Goal: Task Accomplishment & Management: Manage account settings

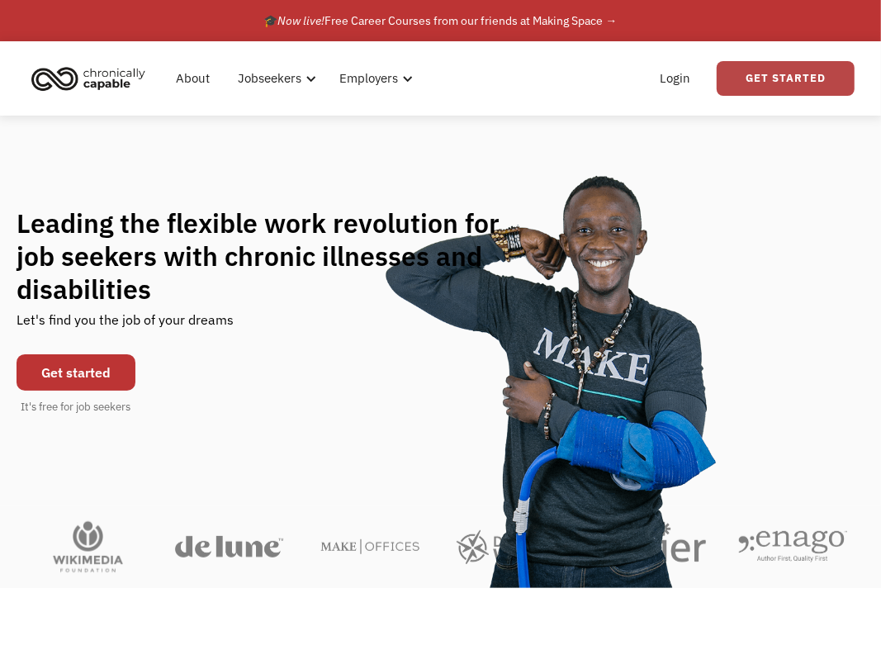
click at [772, 86] on link "Get Started" at bounding box center [786, 78] width 138 height 35
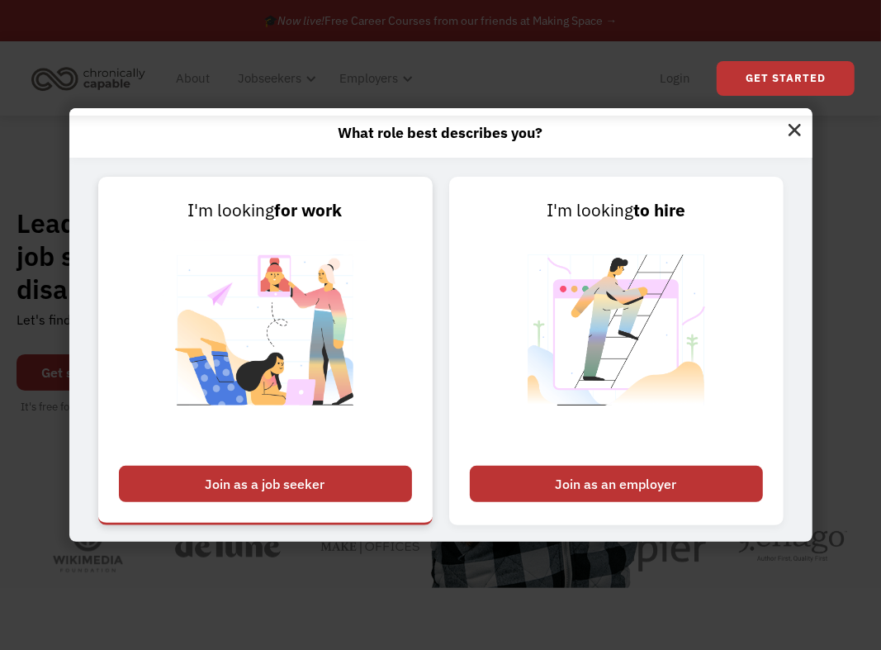
click at [385, 485] on div "Join as a job seeker" at bounding box center [265, 484] width 293 height 36
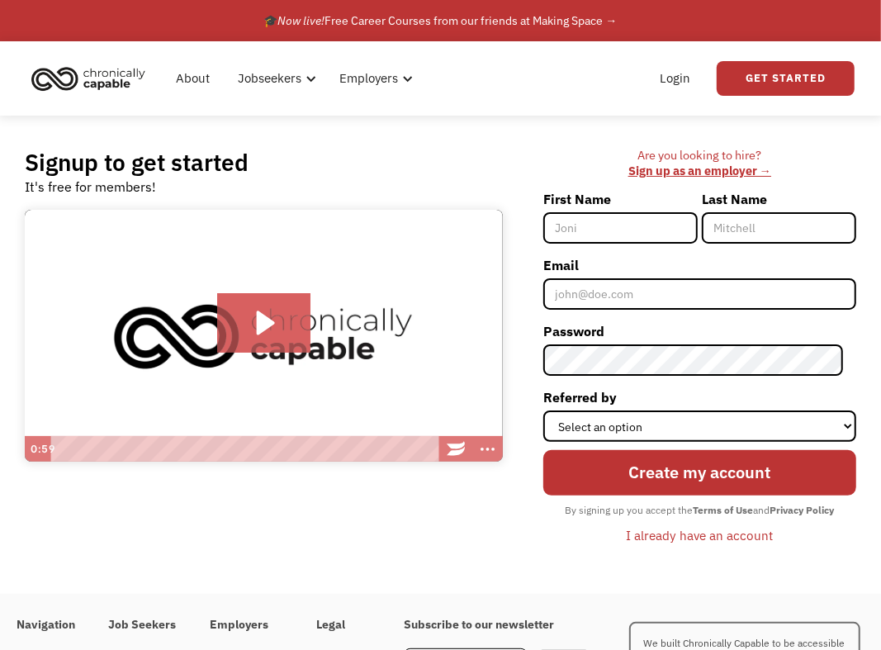
click at [725, 533] on div "I already have an account" at bounding box center [699, 535] width 147 height 20
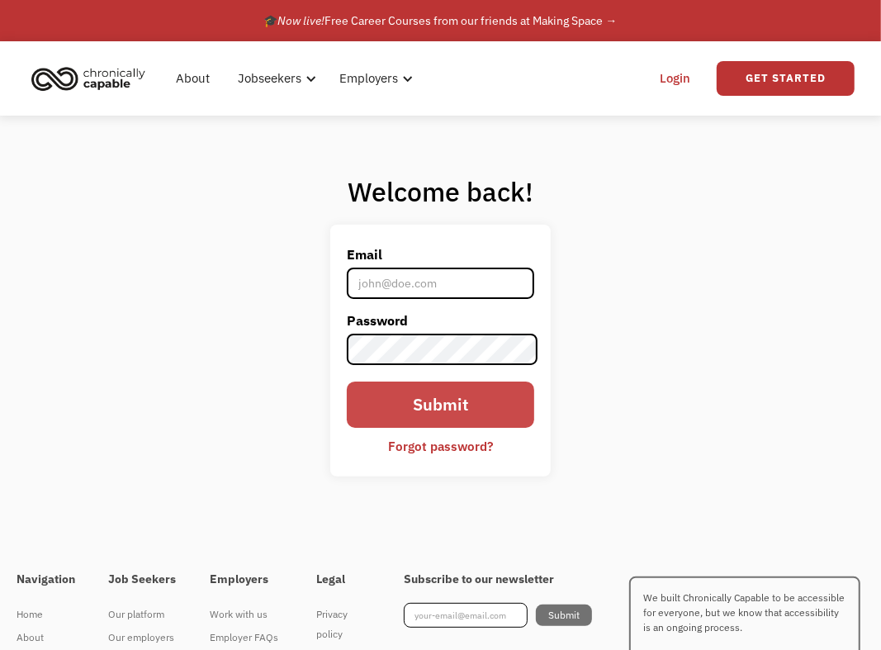
type input "[EMAIL_ADDRESS][DOMAIN_NAME]"
click at [488, 403] on input "Submit" at bounding box center [440, 404] width 187 height 45
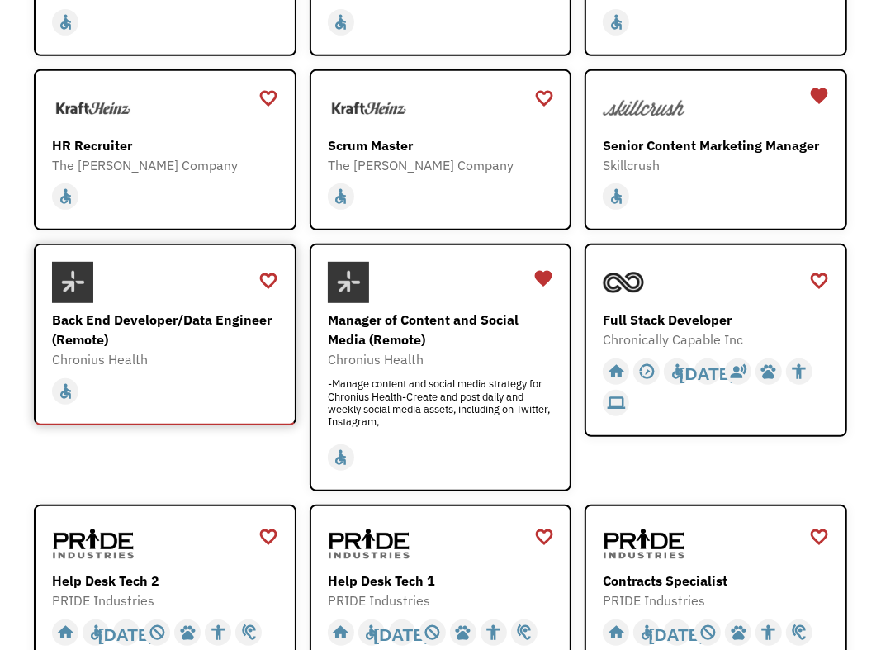
scroll to position [496, 0]
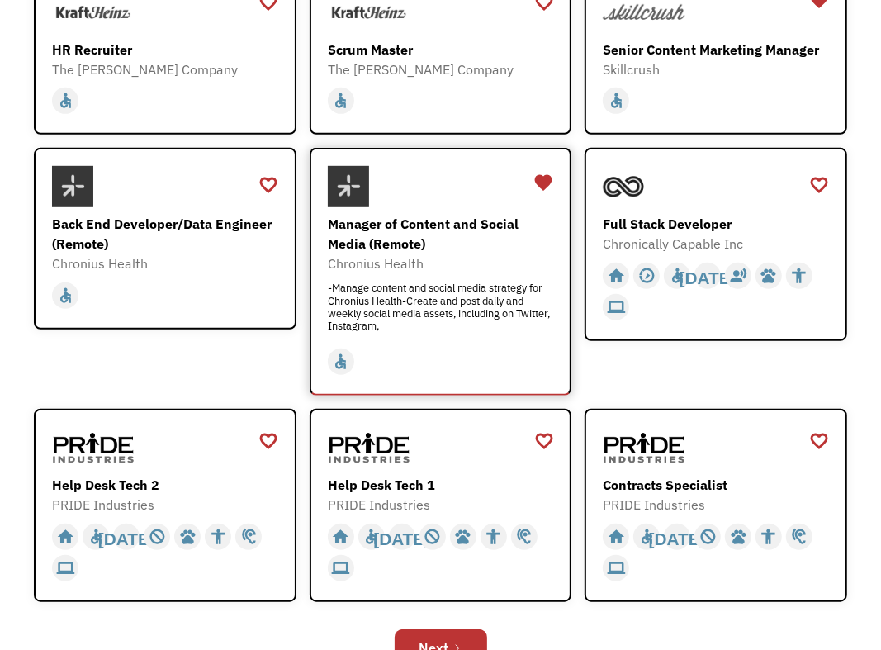
click at [415, 218] on div "Manager of Content and Social Media (Remote)" at bounding box center [443, 234] width 230 height 40
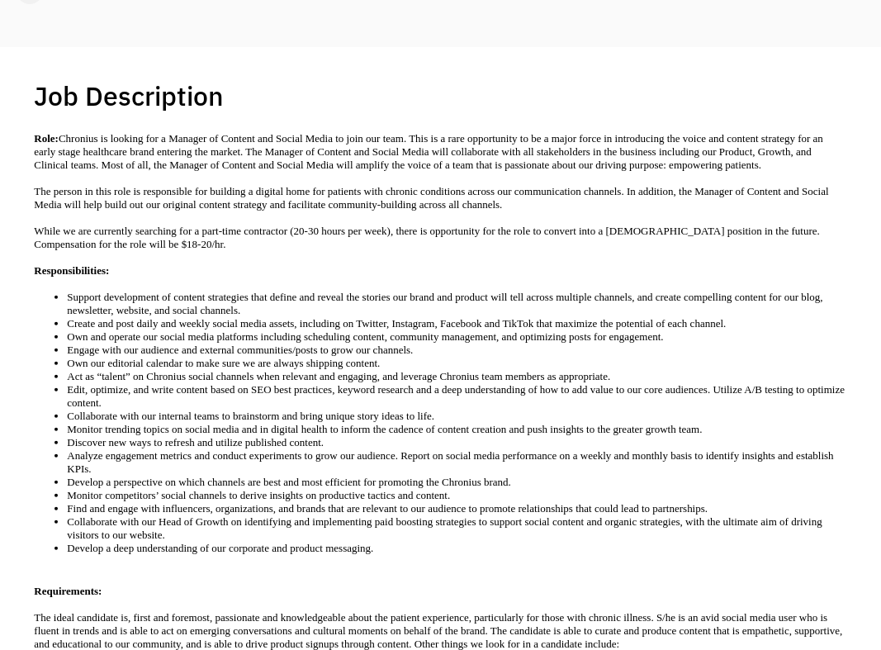
scroll to position [83, 0]
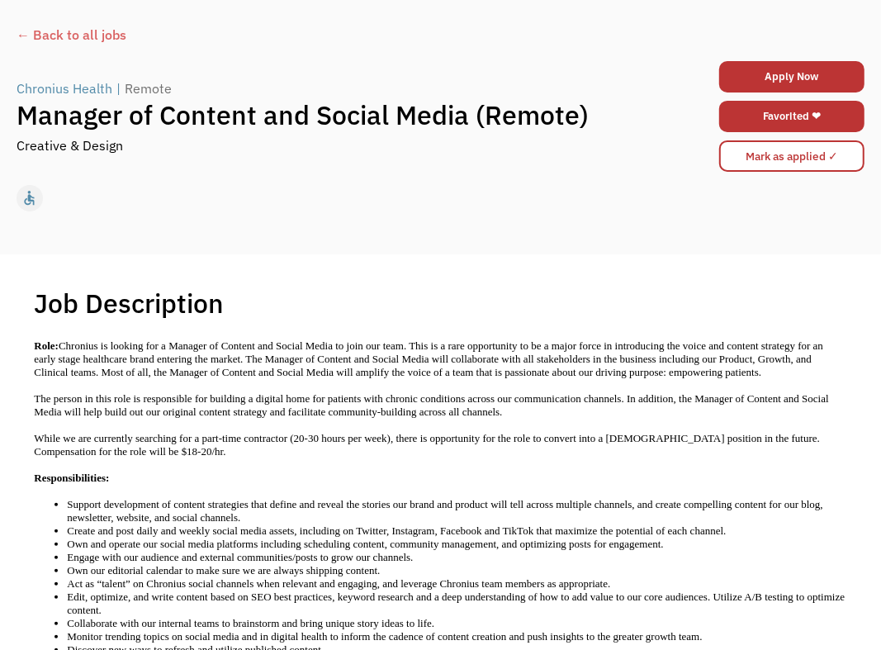
click at [104, 36] on div "← Back to all jobs" at bounding box center [441, 35] width 848 height 20
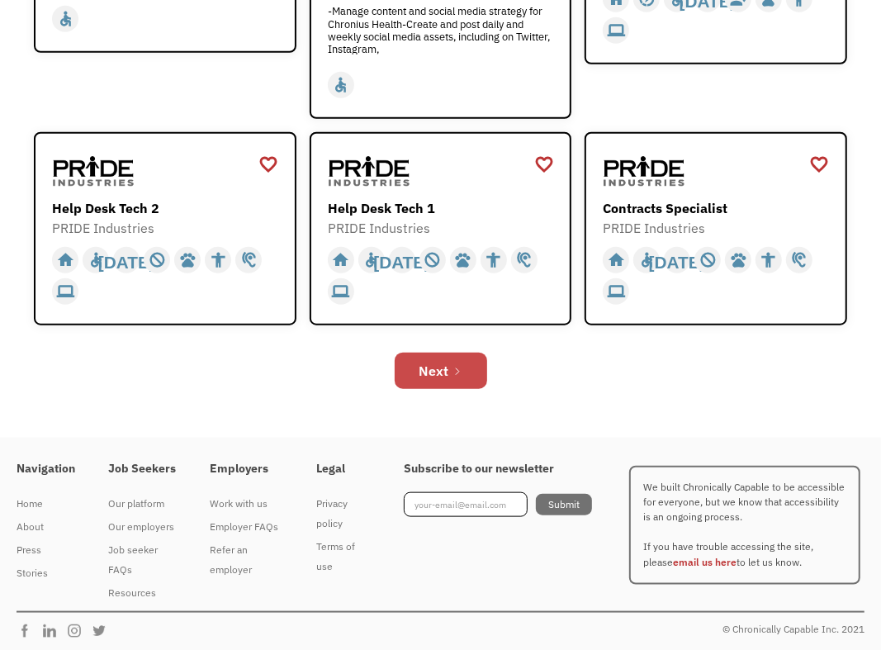
scroll to position [775, 0]
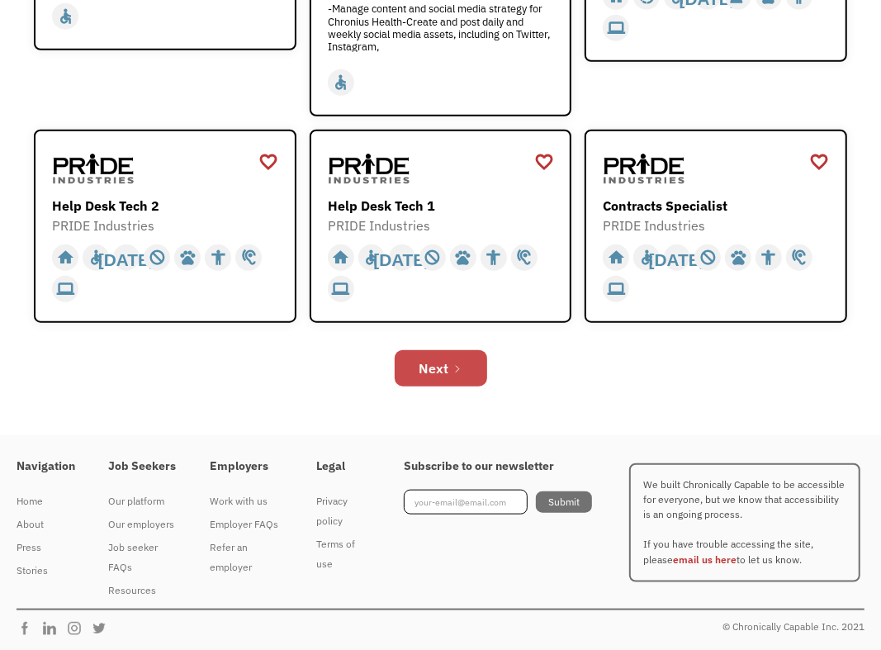
click at [463, 372] on link "Next" at bounding box center [441, 368] width 93 height 36
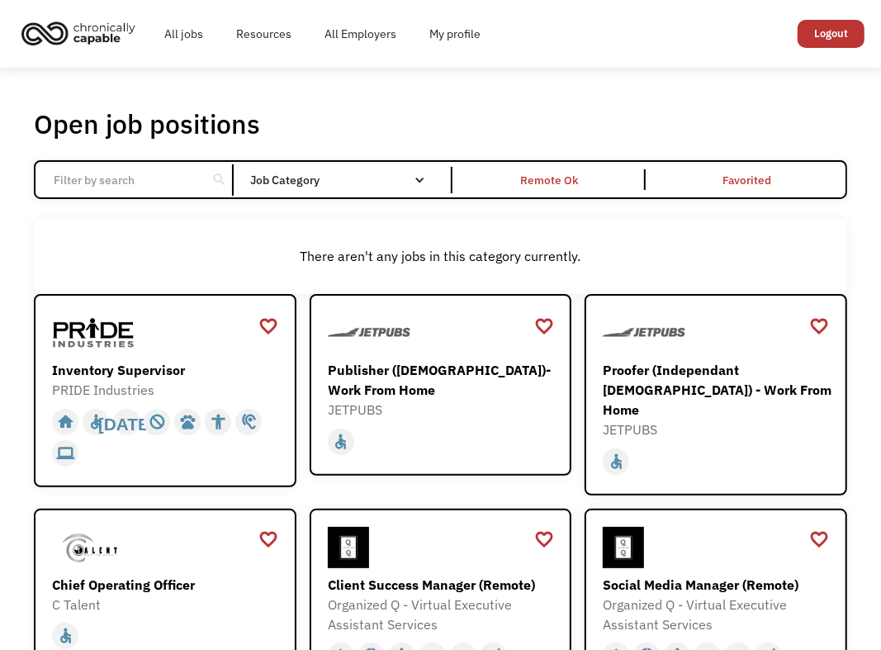
click at [126, 177] on input "Email Form" at bounding box center [121, 179] width 154 height 31
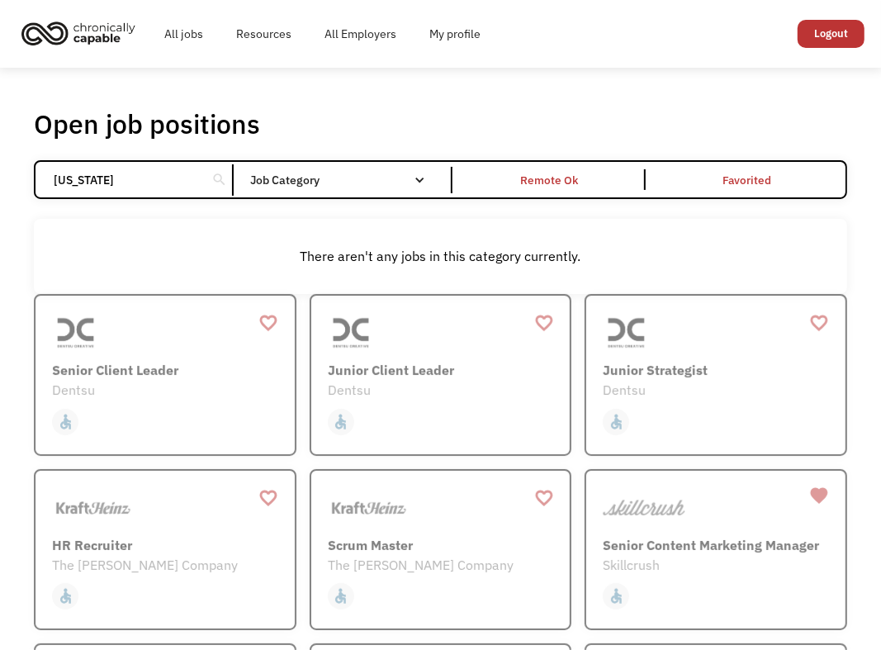
type input "utah"
click input "Email Form" at bounding box center [0, 0] width 0 height 0
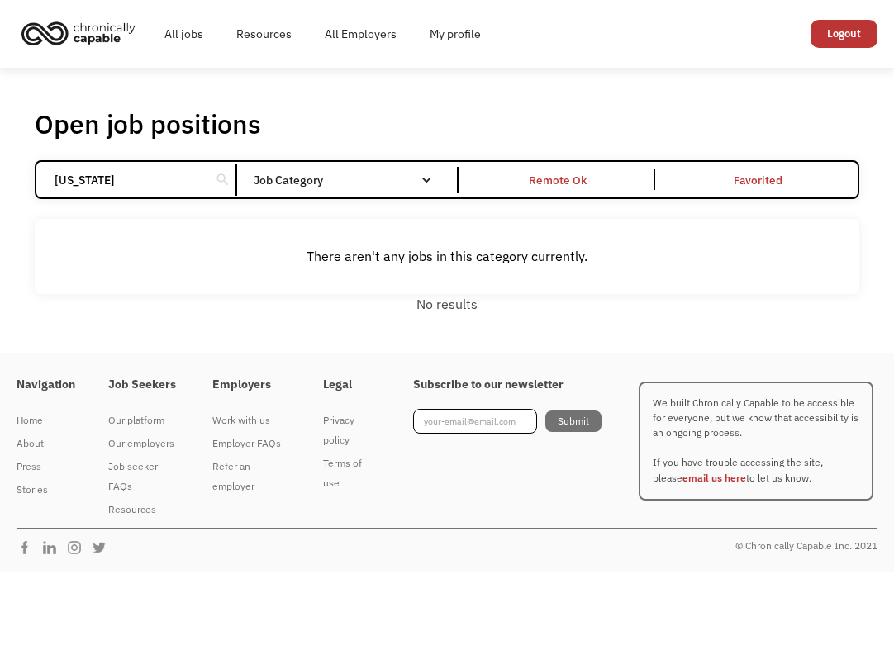
drag, startPoint x: 101, startPoint y: 178, endPoint x: 42, endPoint y: 178, distance: 58.6
click at [42, 178] on div "utah search" at bounding box center [136, 179] width 201 height 31
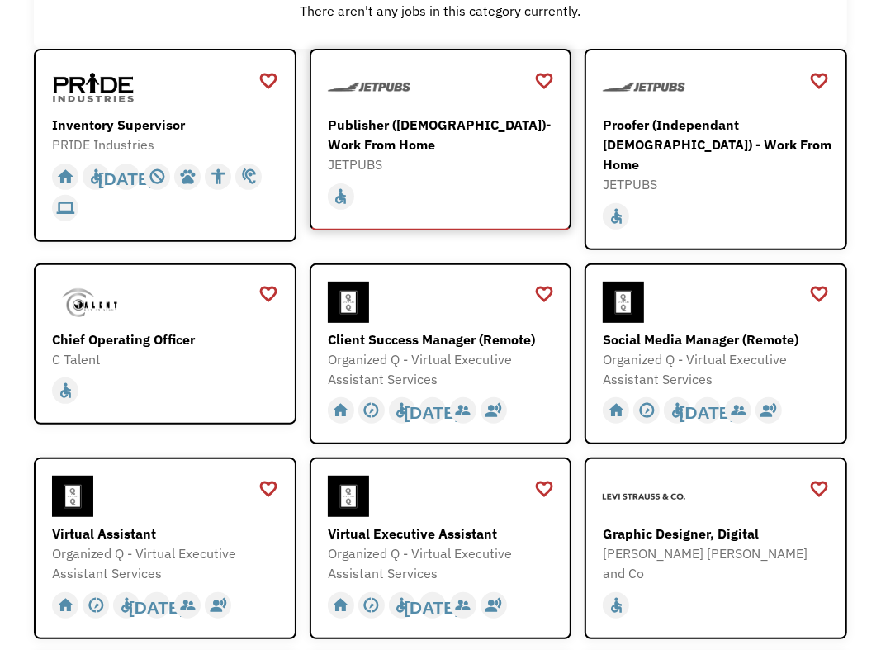
scroll to position [248, 0]
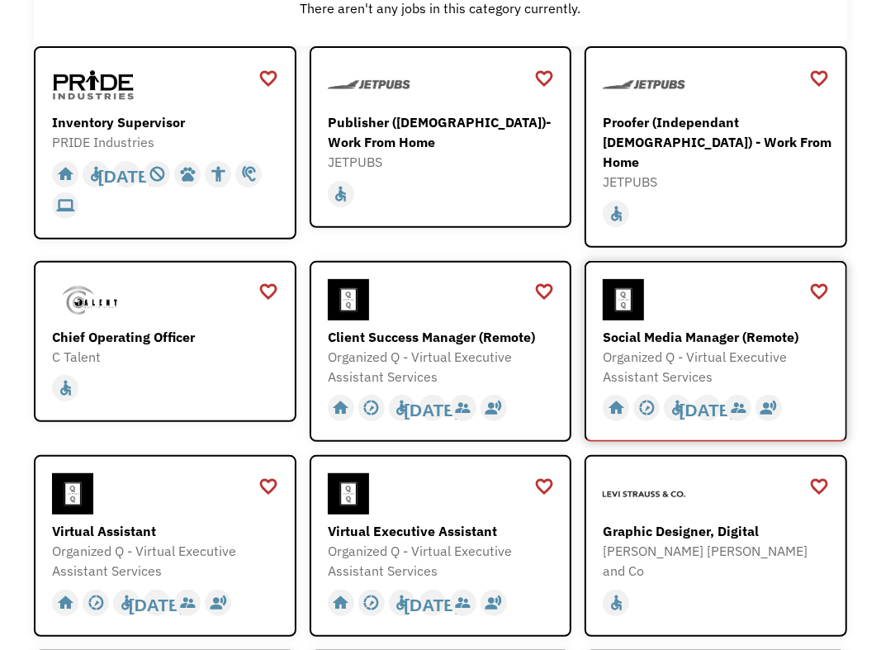
click at [748, 335] on div "Social Media Manager (Remote)" at bounding box center [718, 337] width 230 height 20
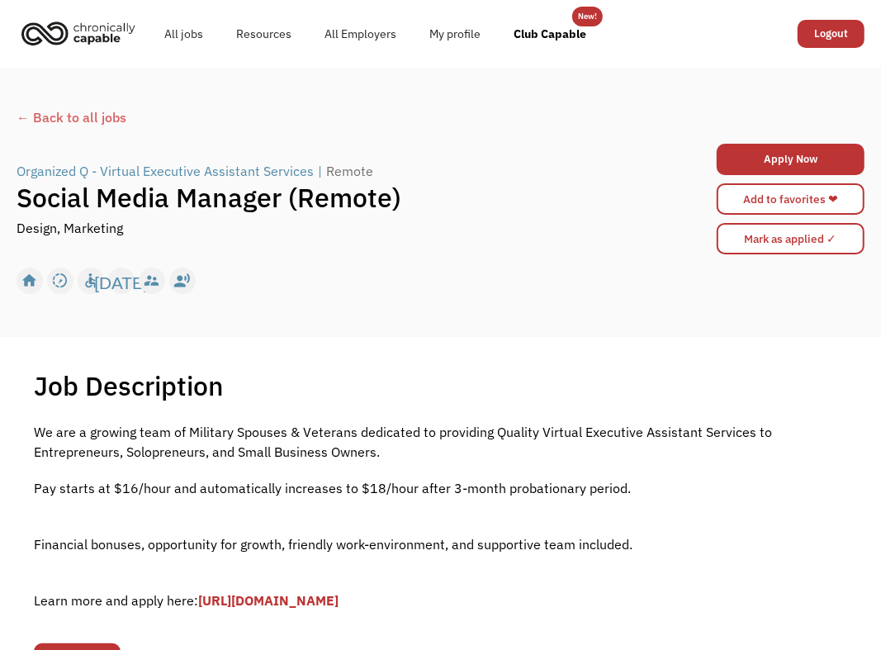
click at [39, 116] on div "← Back to all jobs" at bounding box center [441, 117] width 848 height 20
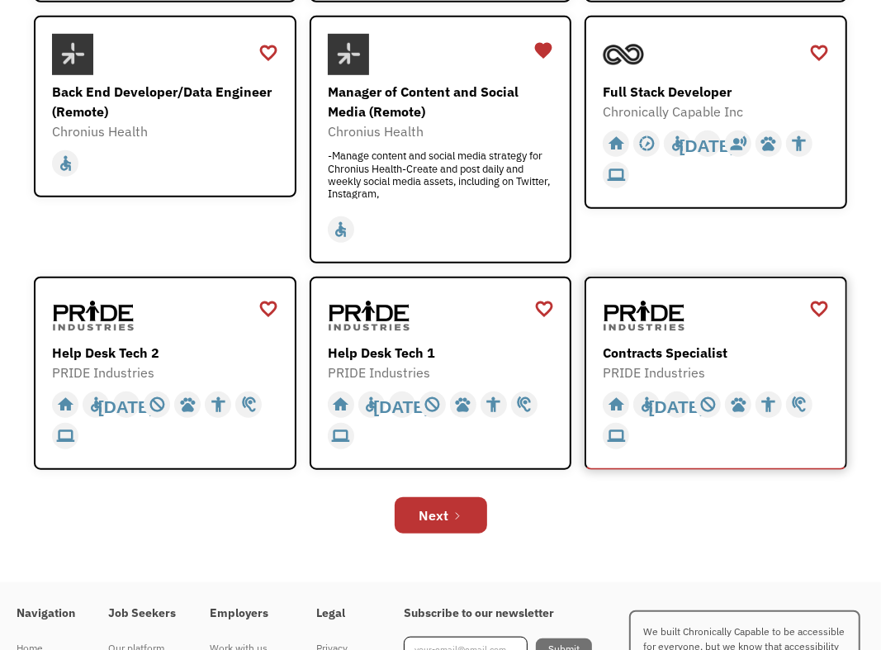
scroll to position [661, 0]
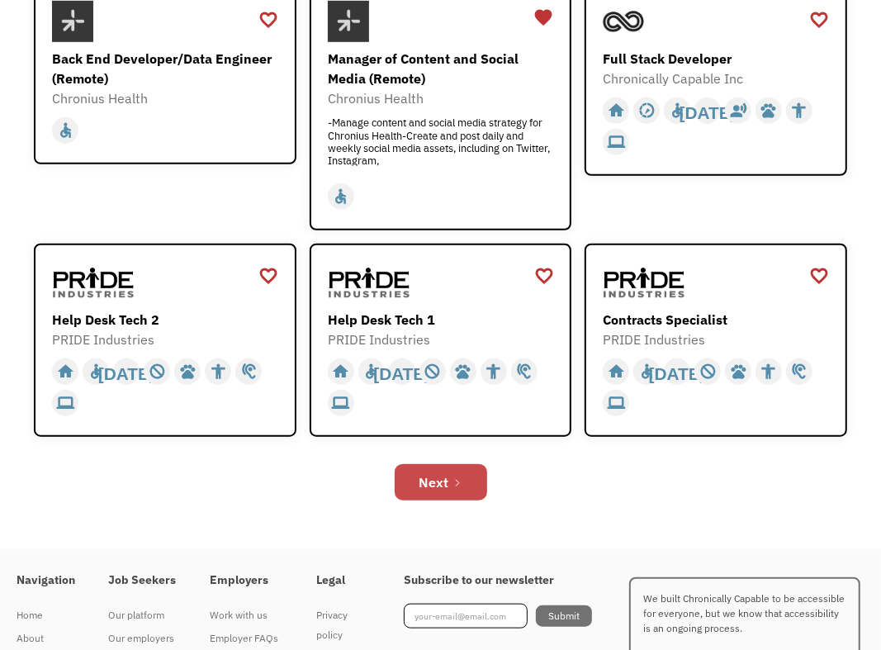
click at [477, 474] on link "Next" at bounding box center [441, 482] width 93 height 36
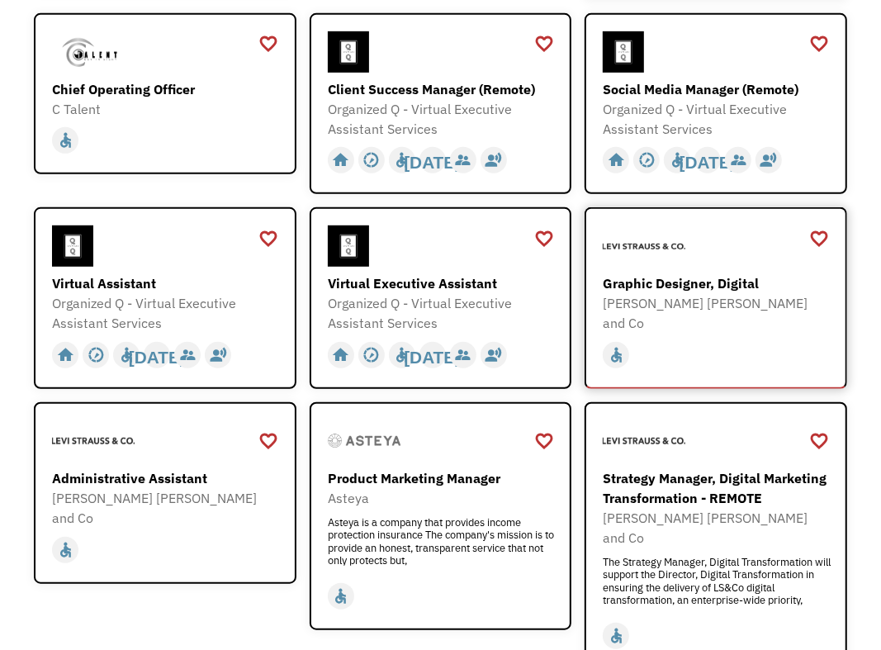
scroll to position [578, 0]
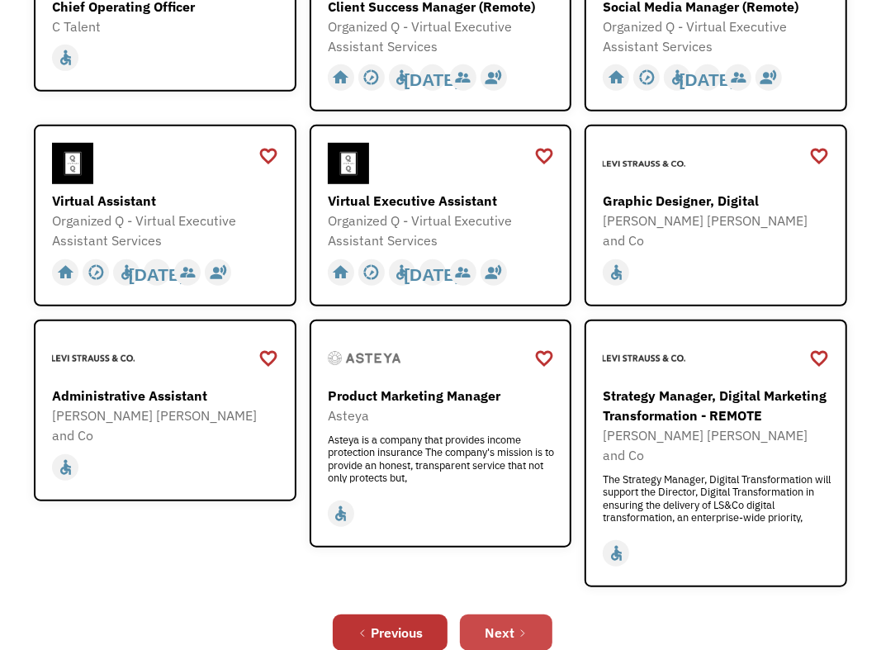
click at [504, 623] on div "Next" at bounding box center [500, 633] width 30 height 20
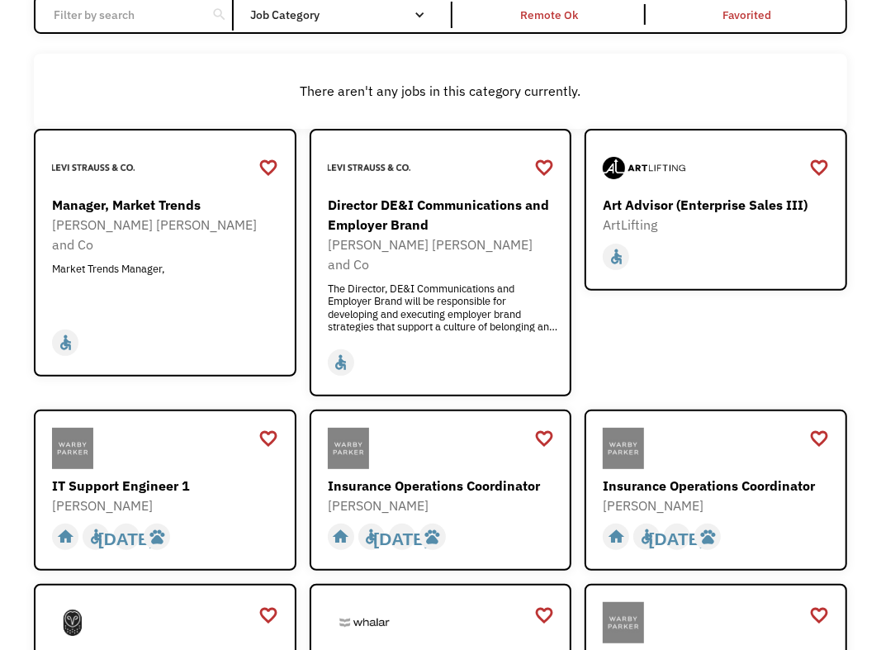
scroll to position [83, 0]
